Goal: Find specific page/section: Find specific page/section

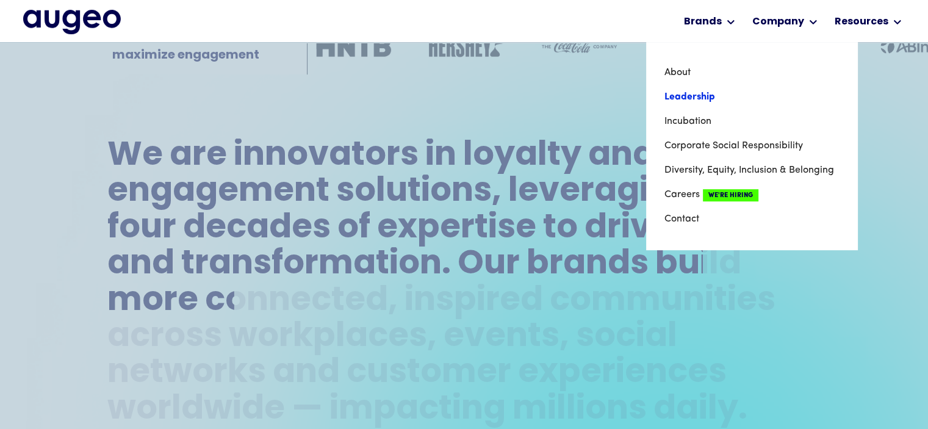
scroll to position [465, 0]
click at [682, 98] on link "Leadership" at bounding box center [751, 97] width 174 height 24
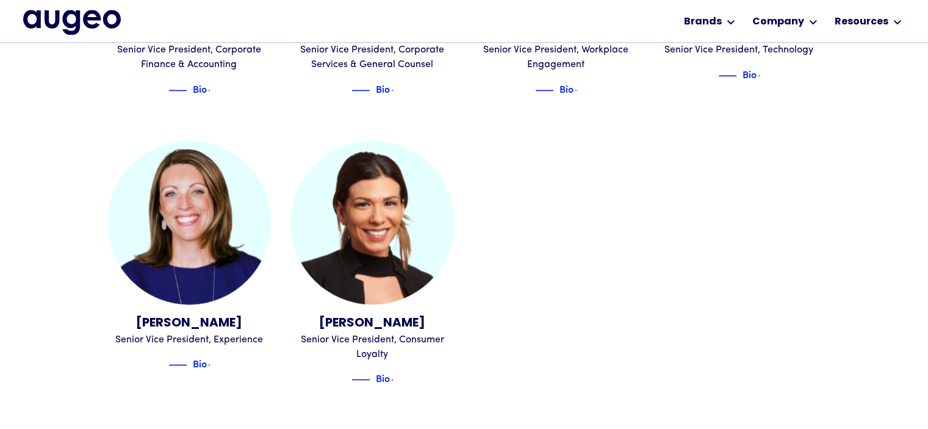
scroll to position [1420, 0]
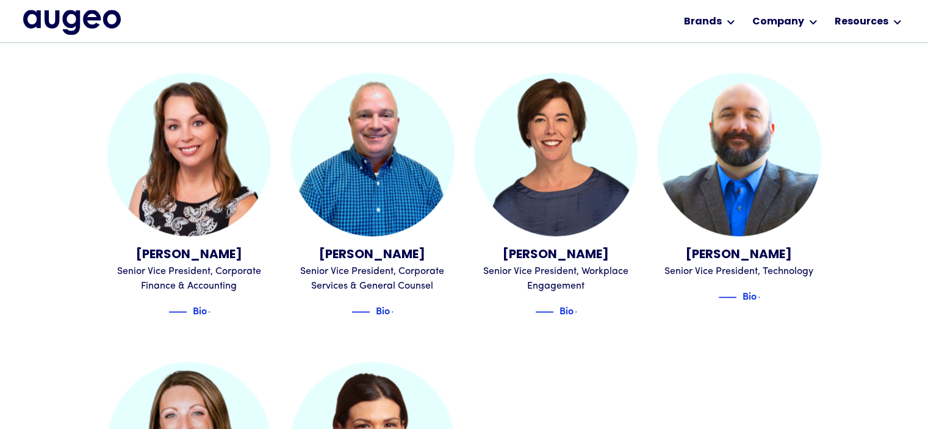
click at [198, 295] on div at bounding box center [464, 257] width 928 height 429
click at [178, 292] on div at bounding box center [464, 257] width 928 height 429
click at [196, 291] on div at bounding box center [464, 257] width 928 height 429
click at [180, 165] on div at bounding box center [464, 257] width 928 height 429
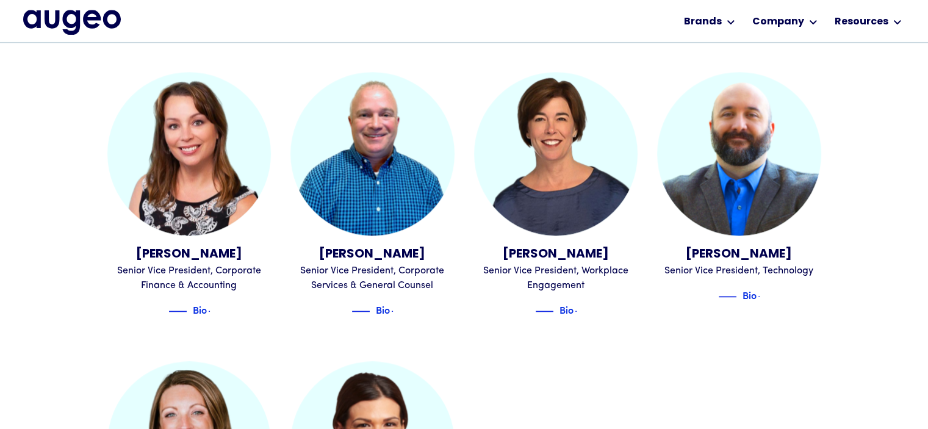
click at [204, 292] on div at bounding box center [464, 257] width 928 height 429
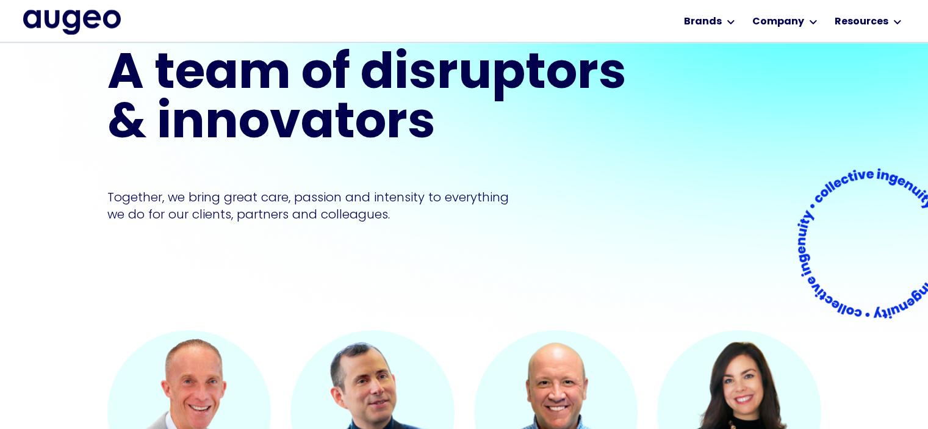
scroll to position [57, 0]
